Goal: Use online tool/utility: Utilize a website feature to perform a specific function

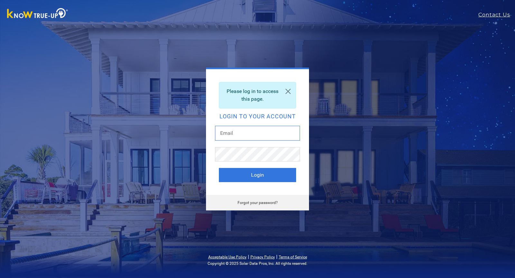
click at [275, 133] on input "text" at bounding box center [257, 133] width 85 height 15
type input "matt@storeenergycalifornia.com"
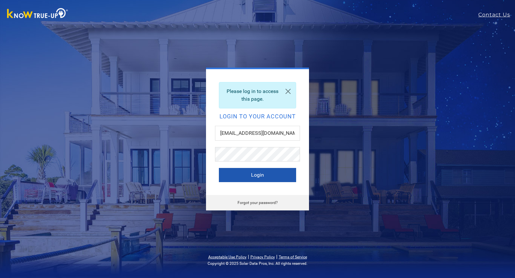
click at [250, 174] on button "Login" at bounding box center [257, 175] width 77 height 14
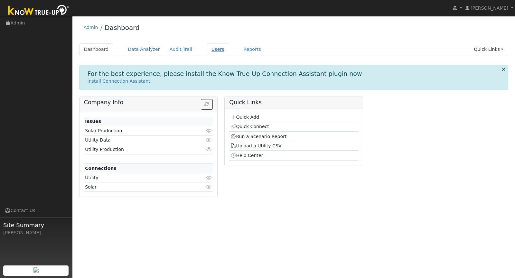
click at [208, 49] on link "Users" at bounding box center [217, 49] width 23 height 12
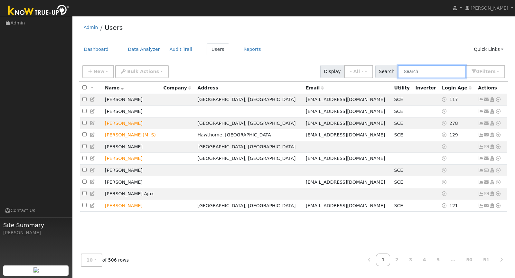
click at [443, 72] on input "text" at bounding box center [432, 71] width 68 height 13
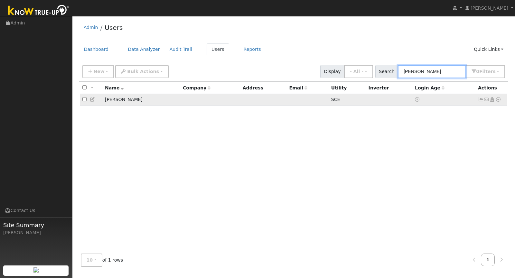
type input "[PERSON_NAME]"
click at [499, 98] on icon at bounding box center [498, 99] width 6 height 5
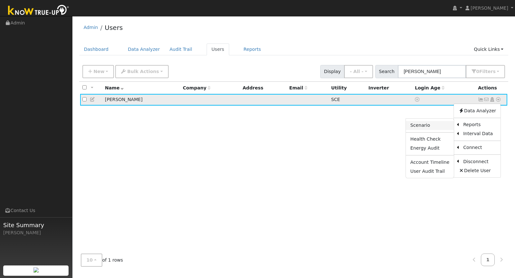
click at [441, 127] on link "Scenario" at bounding box center [430, 125] width 48 height 9
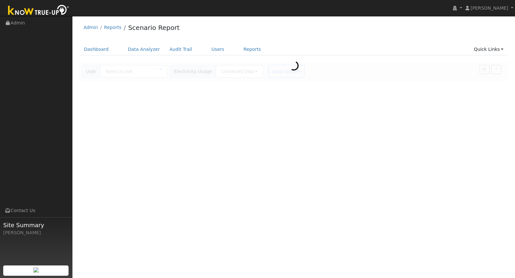
type input "[PERSON_NAME]"
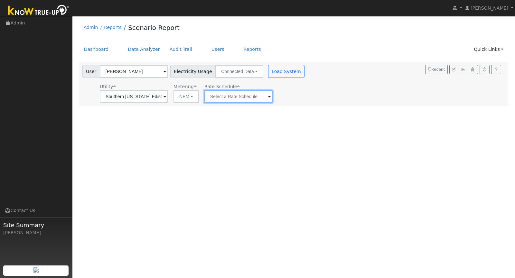
click at [242, 95] on input "text" at bounding box center [238, 96] width 68 height 13
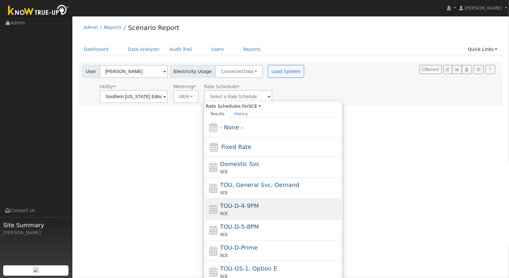
click at [257, 210] on div "SCE" at bounding box center [279, 213] width 119 height 7
type input "TOU-D-4-9PM"
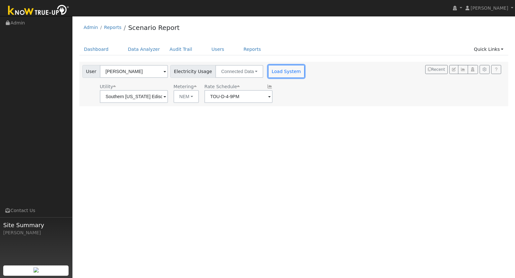
click at [277, 73] on button "Load System" at bounding box center [286, 71] width 37 height 13
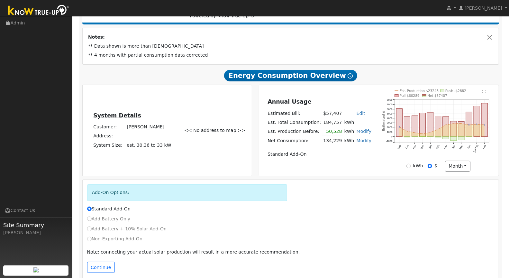
scroll to position [112, 0]
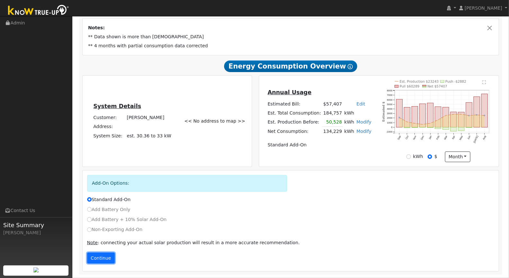
click at [106, 258] on button "Continue" at bounding box center [101, 257] width 28 height 11
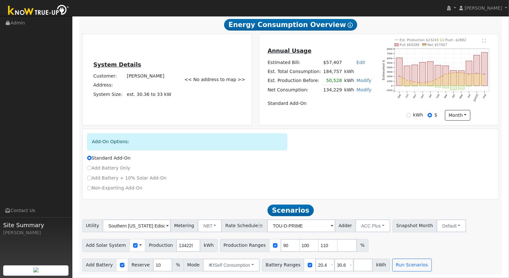
scroll to position [154, 0]
click at [133, 245] on input "checkbox" at bounding box center [135, 245] width 5 height 5
checkbox input "false"
click at [353, 264] on input "number" at bounding box center [362, 265] width 19 height 13
click at [316, 266] on input "20.4" at bounding box center [325, 265] width 19 height 13
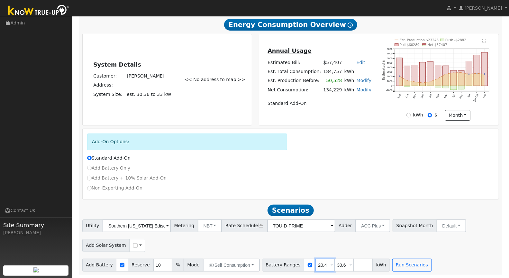
click at [316, 266] on input "20.4" at bounding box center [325, 265] width 19 height 13
type input "30.6"
type input "3"
type input "114"
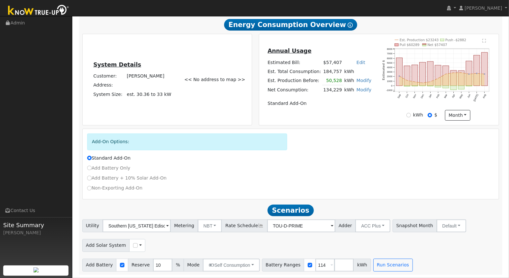
click at [435, 250] on div "Add Solar System Use CSV Data" at bounding box center [290, 244] width 419 height 15
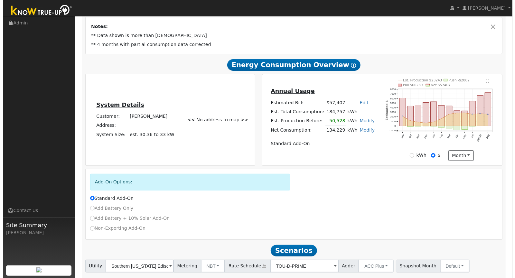
scroll to position [0, 0]
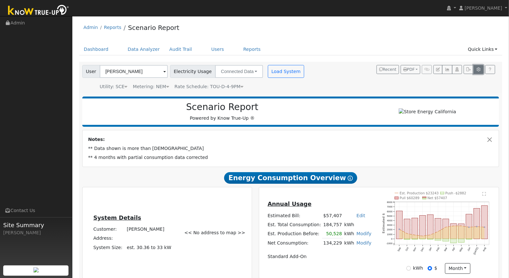
click at [479, 71] on button "button" at bounding box center [479, 69] width 10 height 9
type input "20.4"
type input "30.6"
type input "10"
type input "7.6"
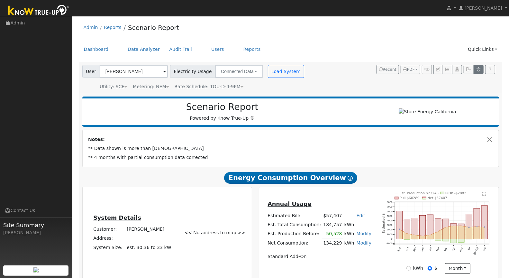
type input "30.6"
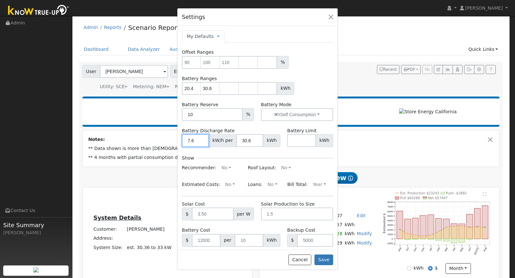
drag, startPoint x: 197, startPoint y: 139, endPoint x: 181, endPoint y: 139, distance: 15.1
click at [182, 139] on input "7.6" at bounding box center [195, 140] width 27 height 13
type input "1"
type input "30"
click at [245, 141] on input "30.6" at bounding box center [249, 140] width 27 height 13
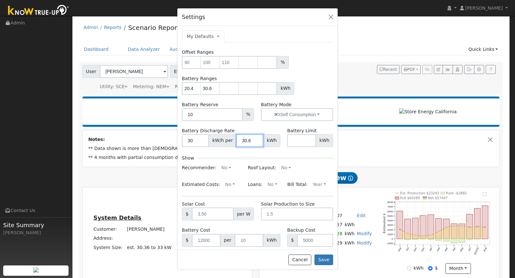
click at [245, 141] on input "30.6" at bounding box center [249, 140] width 27 height 13
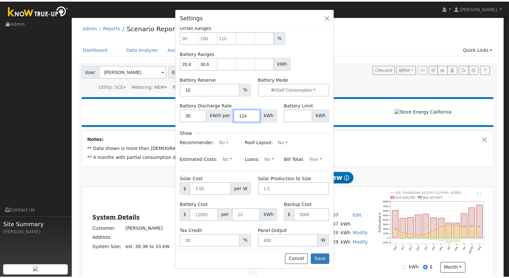
scroll to position [33, 0]
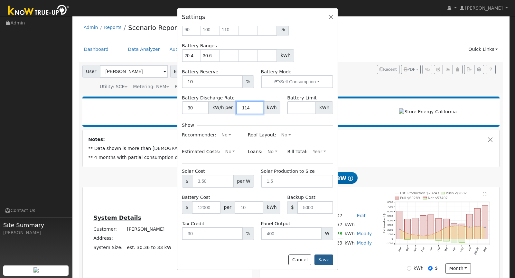
type input "114"
click at [326, 261] on button "Save" at bounding box center [323, 259] width 19 height 11
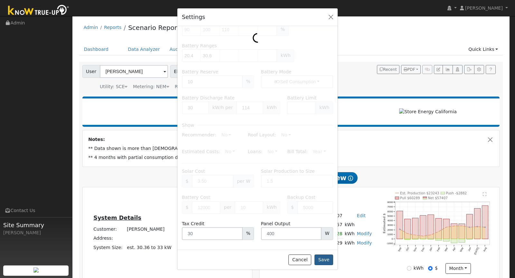
type input "20.4"
type input "30.6"
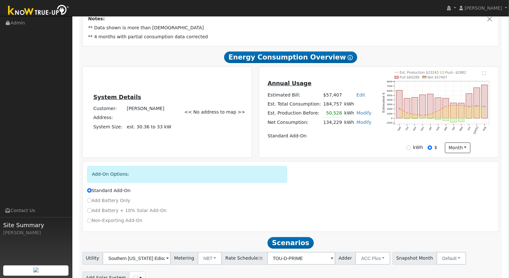
scroll to position [154, 0]
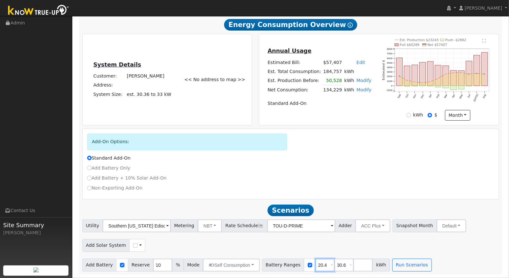
click at [316, 265] on input "20.4" at bounding box center [325, 265] width 19 height 13
type input "30.6"
type input "3"
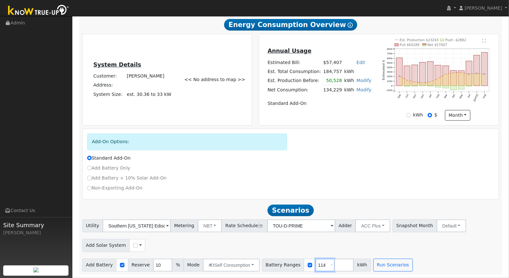
type input "114"
click at [337, 267] on input "number" at bounding box center [343, 265] width 19 height 13
type input "0"
type input "114"
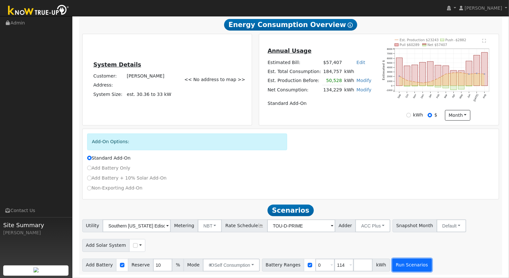
click at [392, 262] on button "Run Scenarios" at bounding box center [412, 265] width 40 height 13
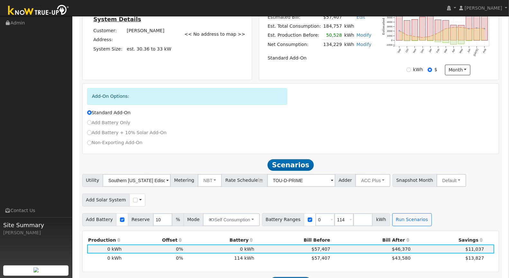
scroll to position [199, 0]
click at [88, 123] on input "Add Battery Only" at bounding box center [89, 122] width 5 height 5
radio input "true"
radio input "false"
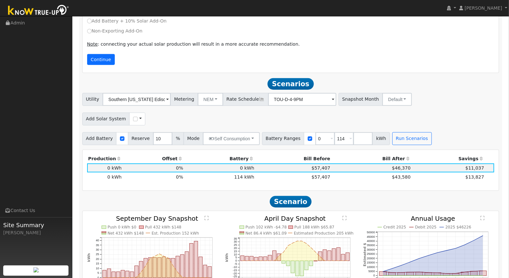
scroll to position [310, 0]
click at [203, 99] on button "NEM" at bounding box center [210, 99] width 25 height 13
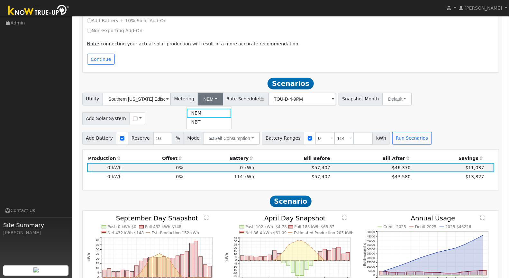
click at [196, 121] on link "NBT" at bounding box center [209, 122] width 45 height 9
type input "TOU-D-PRIME"
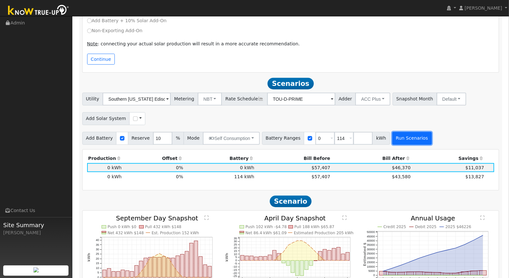
click at [393, 141] on button "Run Scenarios" at bounding box center [412, 138] width 40 height 13
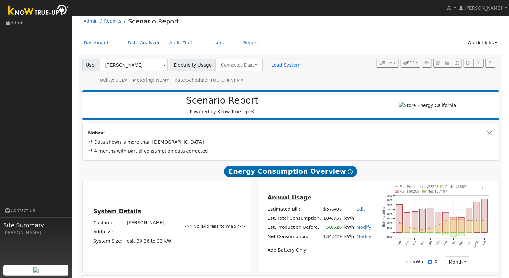
scroll to position [3, 0]
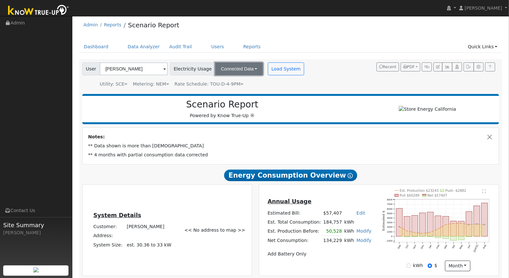
click at [236, 72] on button "Connected Data" at bounding box center [239, 68] width 48 height 13
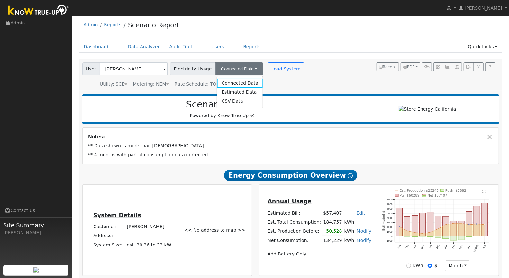
click at [172, 119] on div "Scenario Report Powered by Know True-Up ®" at bounding box center [223, 109] width 274 height 20
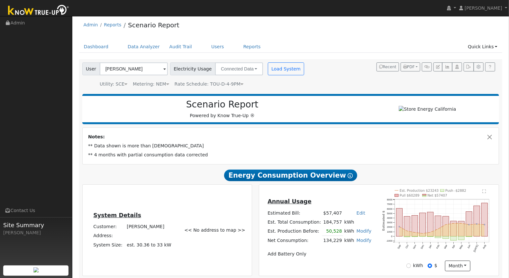
click at [222, 83] on span "Rate Schedule: TOU-D-4-9PM" at bounding box center [209, 83] width 69 height 5
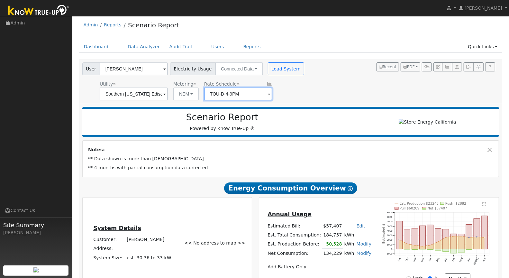
click at [234, 97] on input "TOU-D-4-9PM" at bounding box center [238, 93] width 68 height 13
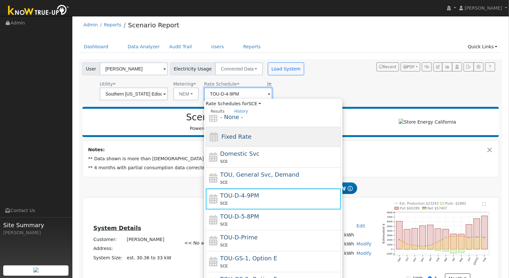
scroll to position [12, 0]
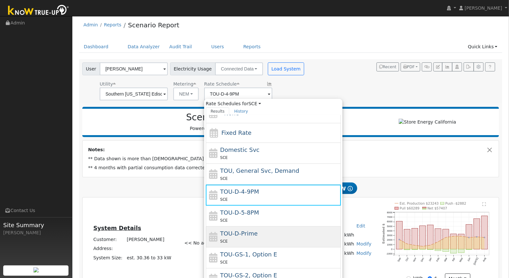
click at [236, 233] on span "TOU-D-Prime" at bounding box center [239, 233] width 38 height 7
type input "TOU-D-Prime"
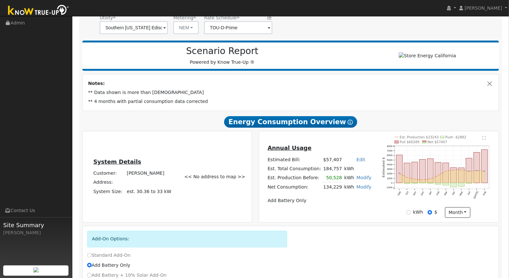
scroll to position [0, 0]
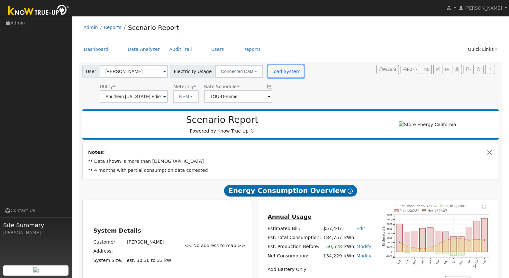
click at [279, 67] on button "Load System" at bounding box center [286, 71] width 37 height 13
radio input "false"
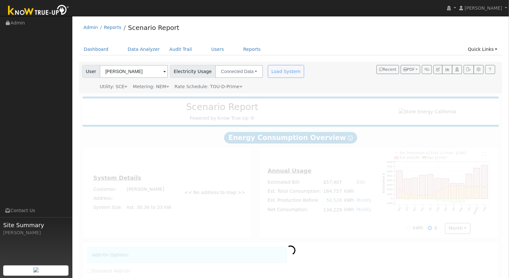
radio input "true"
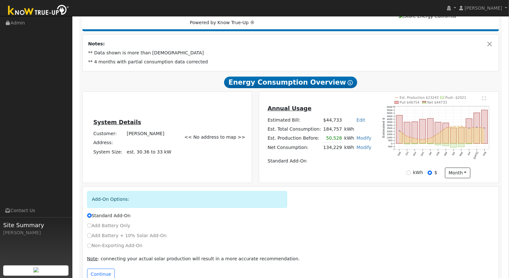
scroll to position [112, 0]
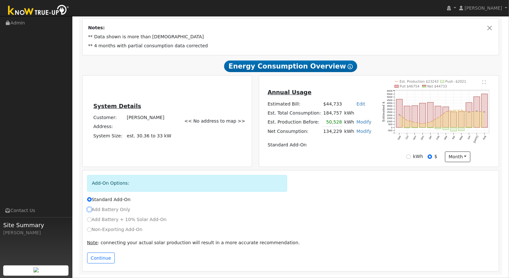
click at [89, 209] on input "Add Battery Only" at bounding box center [89, 209] width 5 height 5
radio input "true"
radio input "false"
click at [98, 259] on button "Continue" at bounding box center [101, 257] width 28 height 11
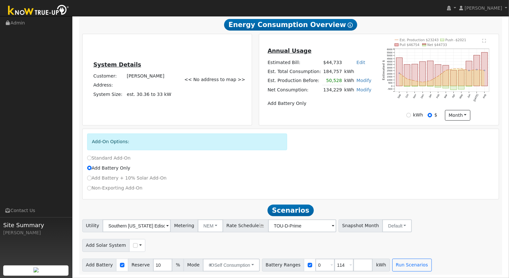
scroll to position [154, 0]
click at [409, 269] on button "Run Scenarios" at bounding box center [412, 265] width 40 height 13
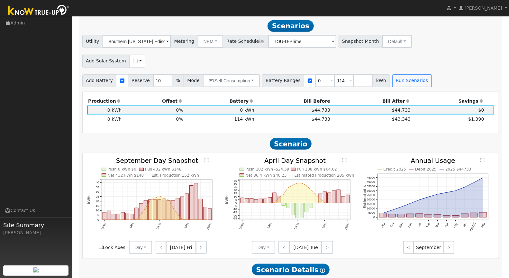
scroll to position [339, 0]
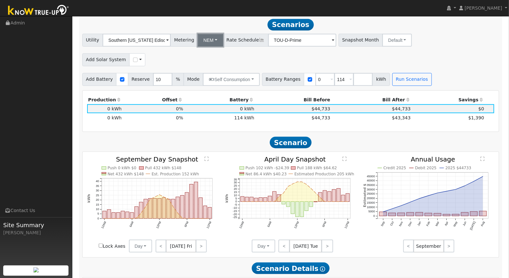
click at [202, 44] on button "NEM" at bounding box center [210, 40] width 25 height 13
click at [200, 62] on link "NBT" at bounding box center [209, 63] width 45 height 9
type input "TOU-D-PRIME"
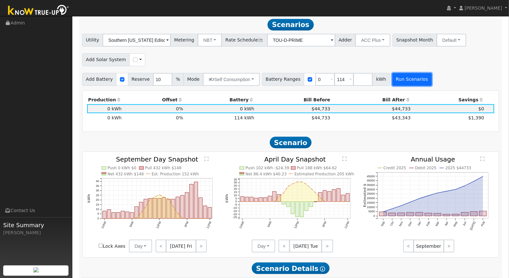
click at [414, 81] on button "Run Scenarios" at bounding box center [412, 79] width 40 height 13
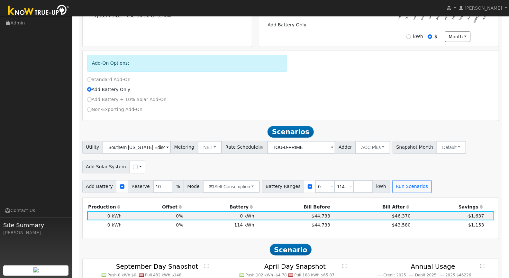
scroll to position [227, 0]
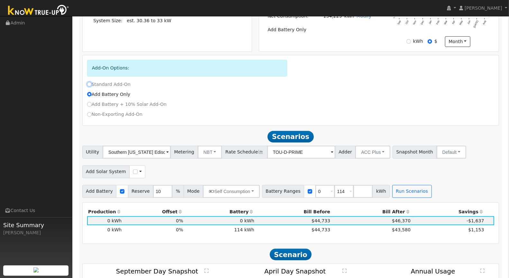
click at [89, 84] on input "Standard Add-On" at bounding box center [89, 84] width 5 height 5
radio input "true"
radio input "false"
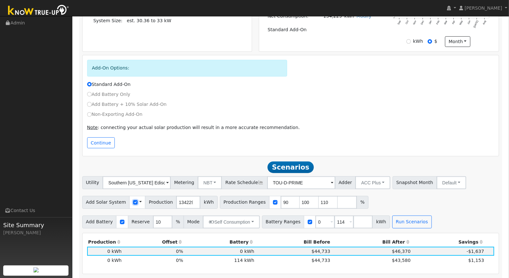
click at [133, 203] on input "checkbox" at bounding box center [135, 202] width 5 height 5
checkbox input "false"
click at [139, 202] on span at bounding box center [140, 202] width 3 height 7
click at [155, 204] on div "Add Solar System Use CSV Data" at bounding box center [290, 201] width 419 height 15
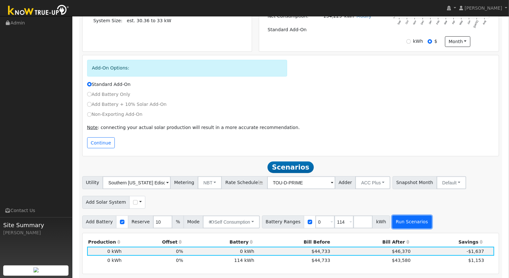
click at [400, 225] on button "Run Scenarios" at bounding box center [412, 221] width 40 height 13
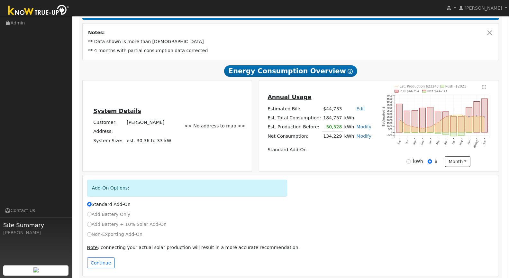
scroll to position [122, 0]
